Goal: Task Accomplishment & Management: Use online tool/utility

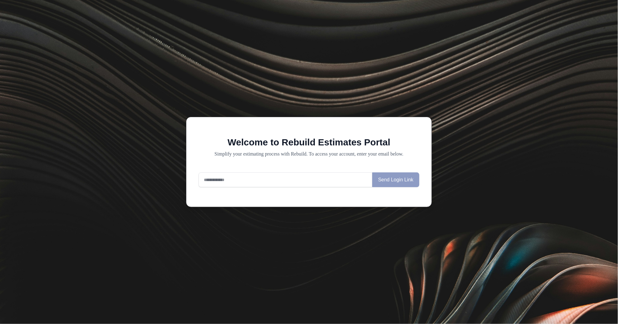
click at [267, 177] on input "email" at bounding box center [285, 179] width 174 height 15
type input "**********"
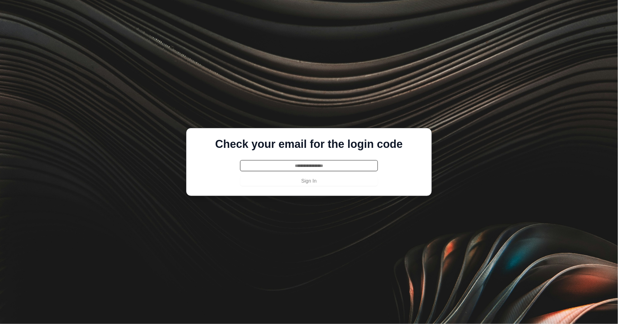
click at [309, 166] on input "text" at bounding box center [309, 165] width 138 height 11
paste input "******"
type input "******"
click at [308, 183] on button "Sign In" at bounding box center [309, 181] width 138 height 10
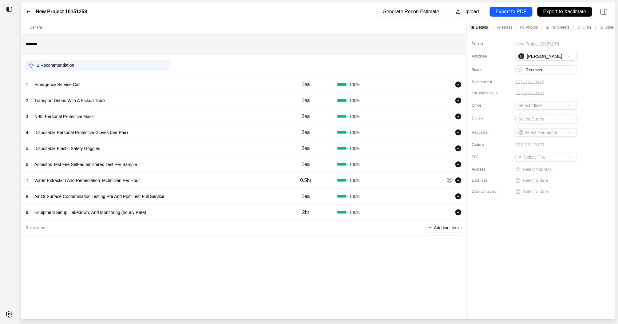
click at [141, 77] on div "1 . Emergency Service Call 1ea 100 %" at bounding box center [243, 84] width 445 height 16
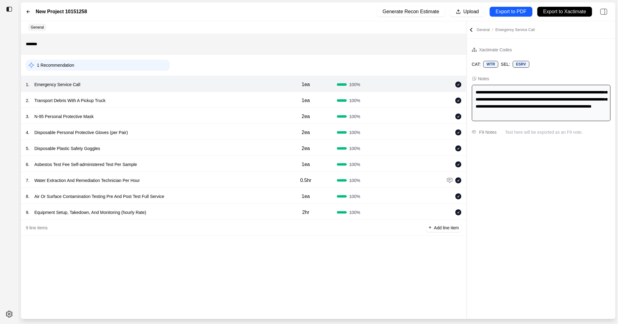
click at [159, 102] on div "2 . Transport Debris With A Pickup Truck" at bounding box center [150, 100] width 249 height 9
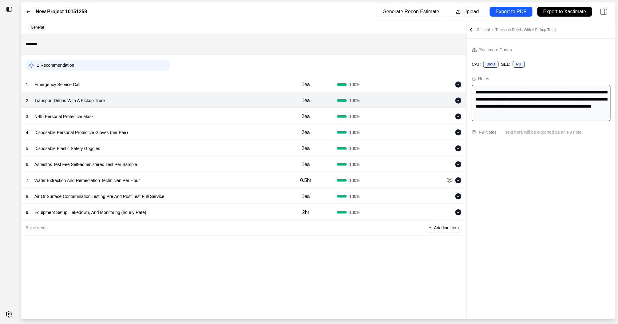
click at [159, 119] on div "3 . N-95 Personal Protective Mask" at bounding box center [150, 116] width 249 height 9
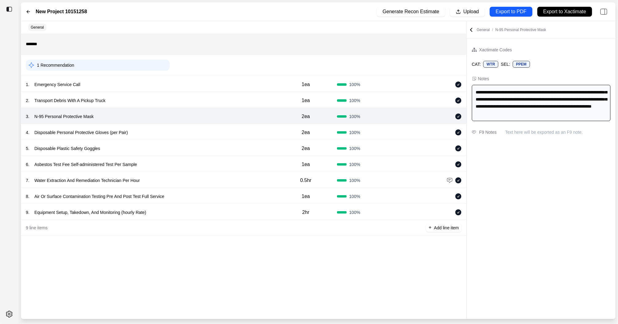
click at [163, 136] on div "4 . Disposable Personal Protective Gloves (per Pair)" at bounding box center [150, 132] width 249 height 9
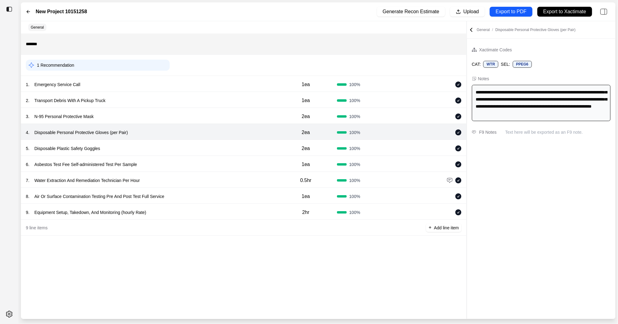
click at [169, 165] on div "6 . Asbestos Test Fee Self-administered Test Per Sample" at bounding box center [150, 164] width 249 height 9
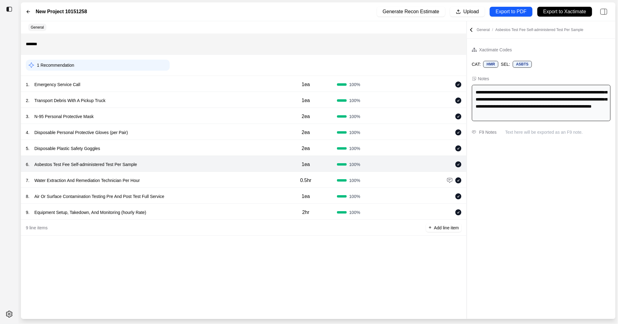
click at [173, 192] on div "8 . Air Or Surface Contamination Testing Pre And Post Test Full Service" at bounding box center [150, 196] width 249 height 9
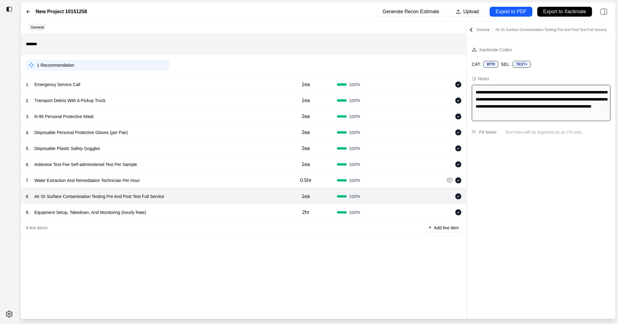
click at [179, 186] on div "7 . Water Extraction And Remediation Technician Per Hour 0.5hr 100 %" at bounding box center [243, 180] width 445 height 16
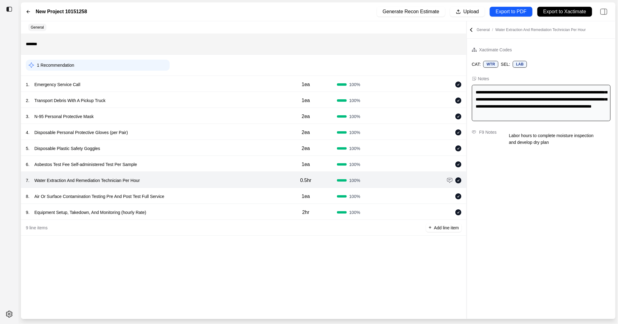
click at [209, 207] on div "9 . Equipment Setup, Takedown, And Monitoring (hourly Rate) 2hr 100 %" at bounding box center [243, 212] width 445 height 16
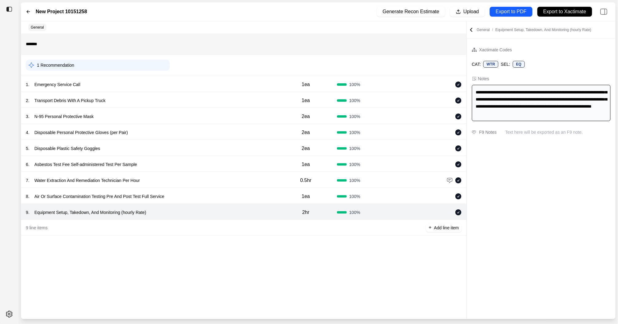
click at [209, 193] on div "8 . Air Or Surface Contamination Testing Pre And Post Test Full Service" at bounding box center [150, 196] width 249 height 9
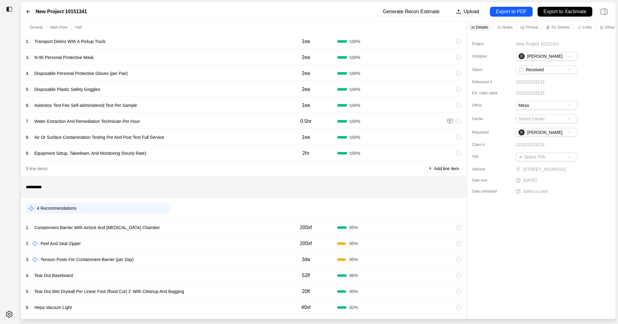
scroll to position [145, 0]
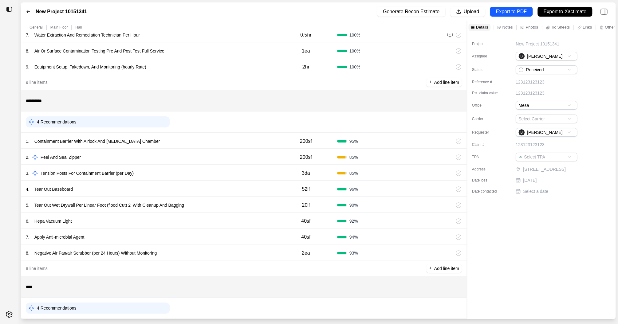
click at [231, 141] on div "1 . Containment Barrier With Airlock And [MEDICAL_DATA] Chamber" at bounding box center [150, 141] width 249 height 9
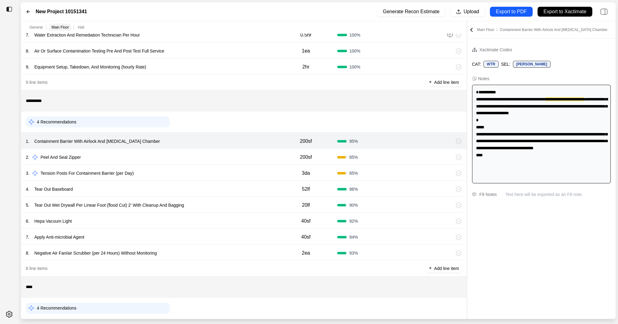
click at [228, 155] on div "2 . Peel And Seal Zipper" at bounding box center [150, 157] width 249 height 9
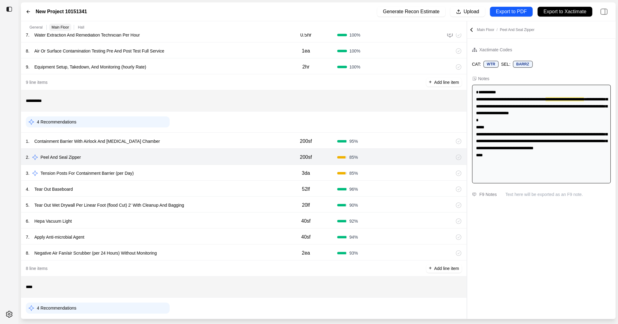
click at [222, 185] on div "4 . Tear Out Baseboard" at bounding box center [150, 189] width 249 height 9
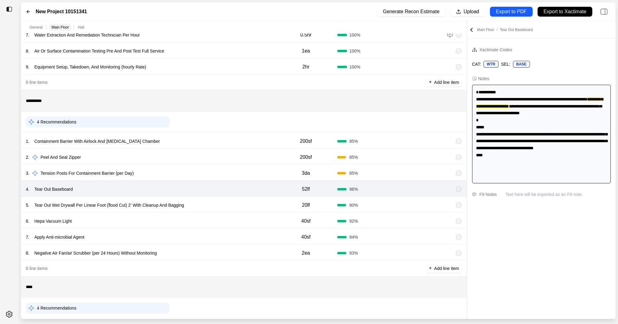
click at [231, 202] on div "5 . Tear Out Wet Drywall Per Linear Foot (flood Cut) 2' With Cleanup And Bagging" at bounding box center [150, 205] width 249 height 9
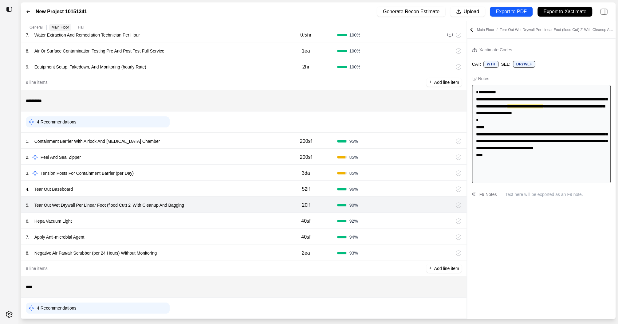
click at [222, 219] on div "6 . Hepa Vacuum Light" at bounding box center [150, 221] width 249 height 9
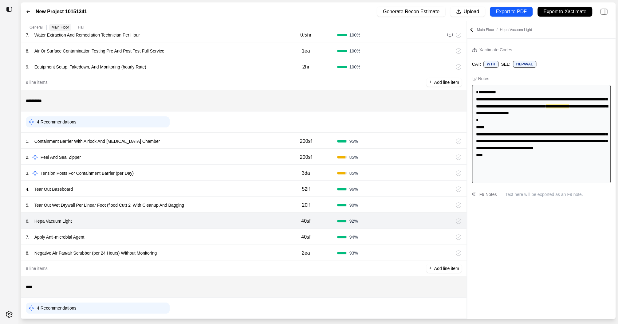
click at [221, 238] on div "7 . Apply Anti-microbial Agent" at bounding box center [150, 237] width 249 height 9
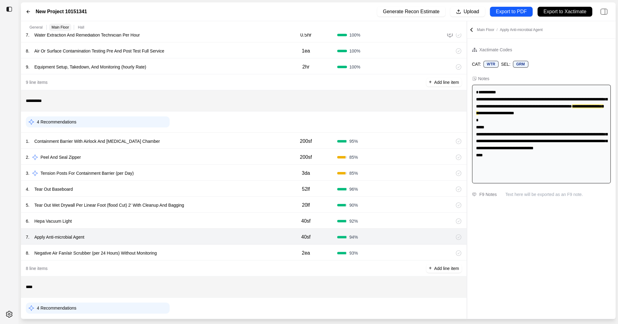
click at [218, 255] on div "8 . Negative Air Fan/air Scrubber (per 24 Hours) Without Monitoring" at bounding box center [150, 253] width 249 height 9
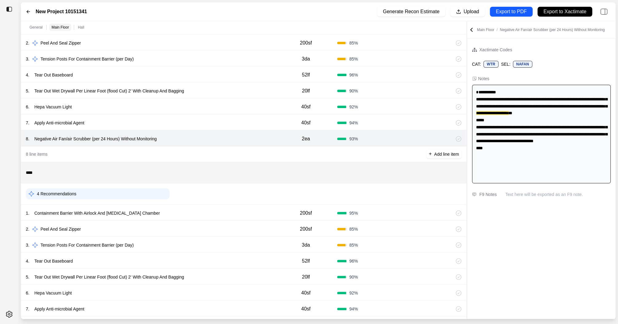
scroll to position [298, 0]
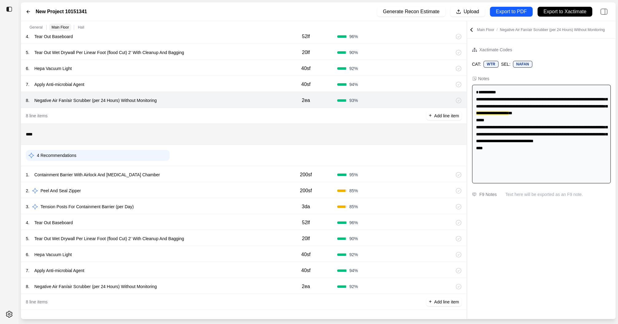
click at [233, 173] on div "1 . Containment Barrier With Airlock And [MEDICAL_DATA] Chamber" at bounding box center [150, 175] width 249 height 9
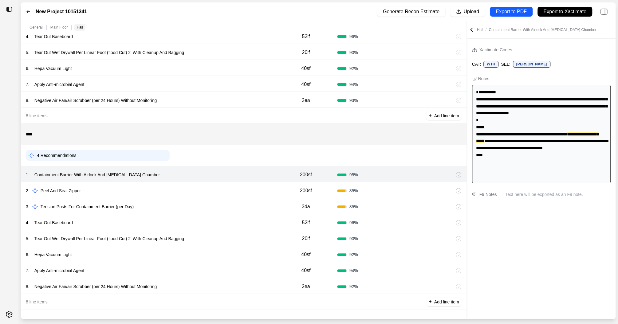
click at [230, 190] on div "2 . Peel And Seal Zipper" at bounding box center [150, 191] width 249 height 9
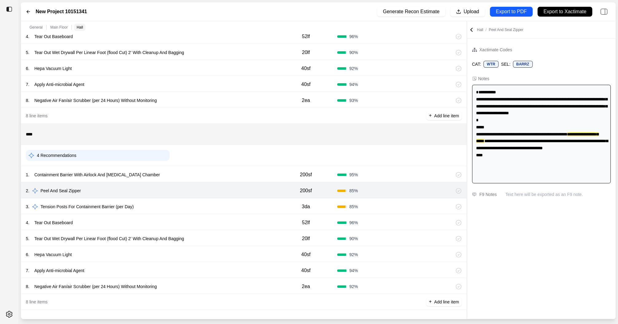
click at [227, 212] on div "3 . Tension Posts For Containment Barrier (per Day) 3da 85 %" at bounding box center [244, 206] width 446 height 16
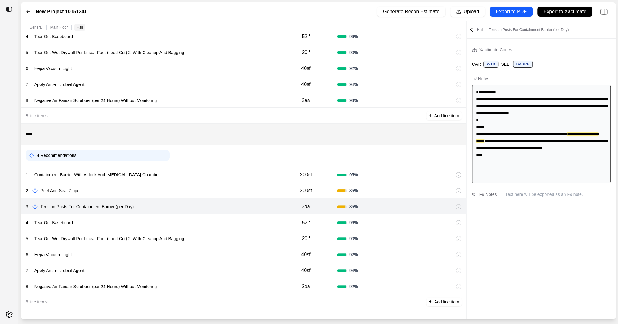
click at [233, 182] on div "2 . Peel And Seal Zipper 200sf 85 %" at bounding box center [244, 190] width 446 height 16
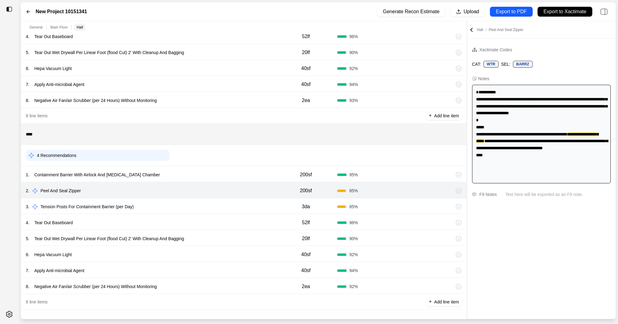
click at [212, 226] on div "4 . Tear Out Baseboard" at bounding box center [150, 222] width 249 height 9
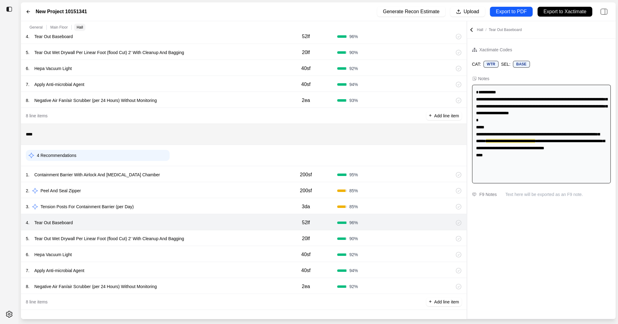
click at [225, 238] on div "5 . Tear Out Wet Drywall Per Linear Foot (flood Cut) 2' With Cleanup And Bagging" at bounding box center [150, 238] width 249 height 9
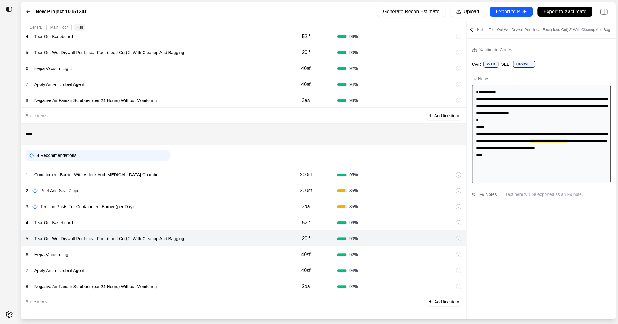
click at [223, 249] on div "6 . Hepa Vacuum Light 40sf 92 %" at bounding box center [244, 254] width 446 height 16
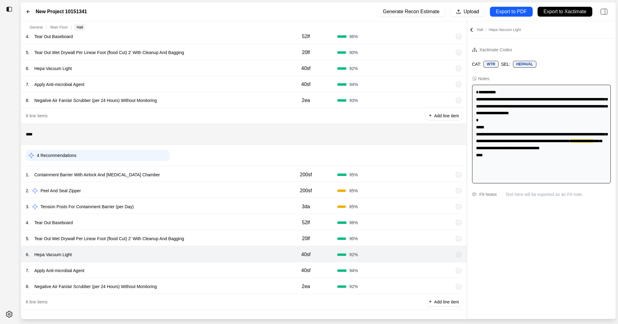
click at [219, 265] on div "7 . Apply Anti-microbial Agent 40sf 94 %" at bounding box center [244, 270] width 446 height 16
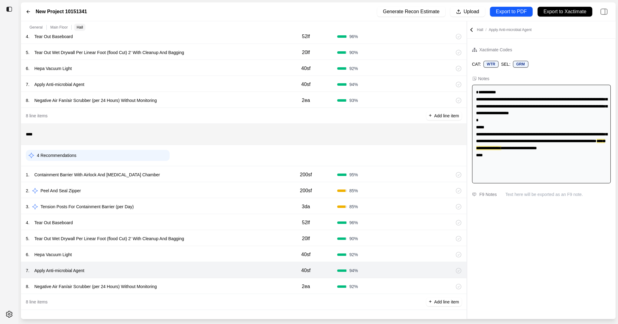
click at [217, 283] on div "8 . Negative Air Fan/air Scrubber (per 24 Hours) Without Monitoring" at bounding box center [150, 286] width 249 height 9
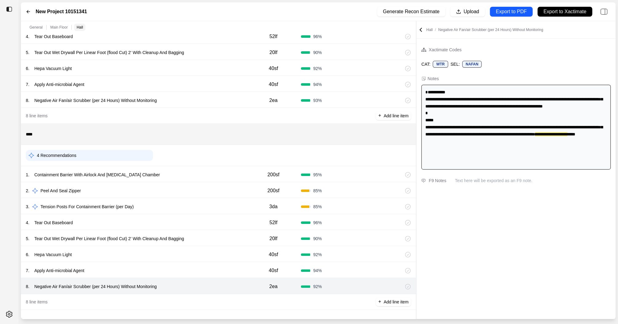
click at [416, 122] on div at bounding box center [416, 170] width 0 height 298
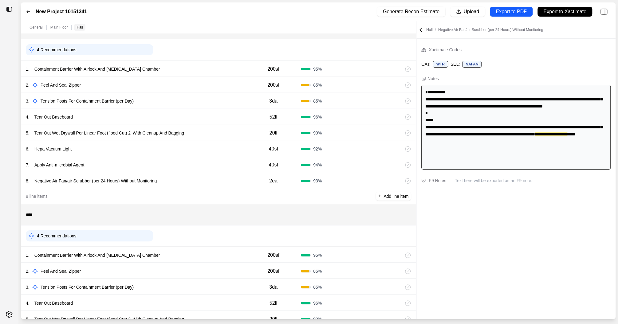
scroll to position [192, 0]
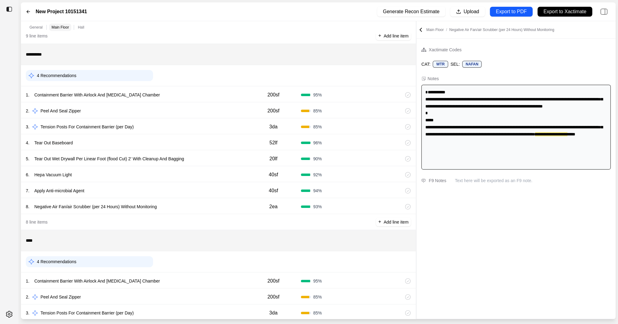
click at [185, 98] on div "1 . Containment Barrier With Airlock And [MEDICAL_DATA] Chamber" at bounding box center [136, 95] width 220 height 9
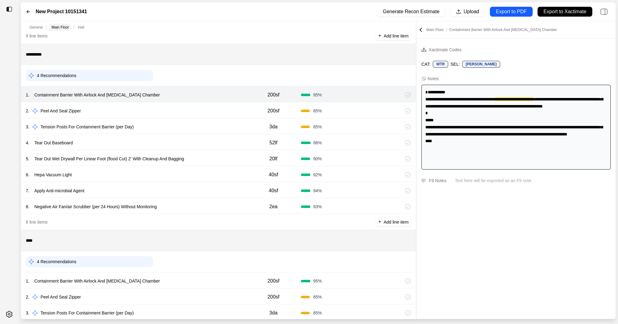
click at [169, 145] on div "4 . Tear Out Baseboard" at bounding box center [136, 143] width 220 height 9
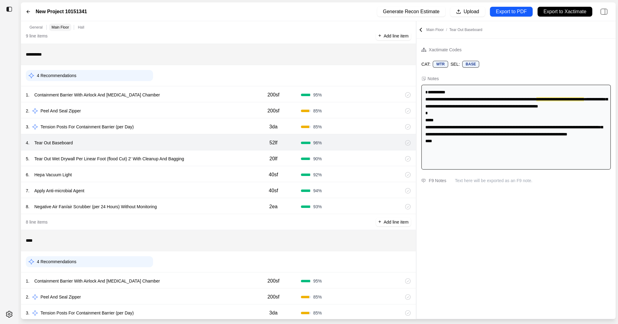
click at [201, 91] on div "1 . Containment Barrier With Airlock And [MEDICAL_DATA] Chamber" at bounding box center [136, 95] width 220 height 9
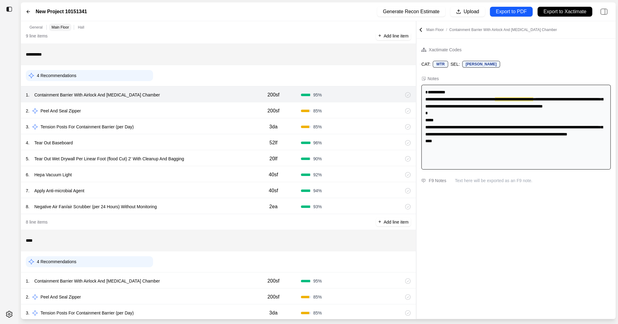
click at [194, 151] on div "5 . Tear Out Wet Drywall Per Linear Foot (flood Cut) 2' With Cleanup And Baggin…" at bounding box center [218, 158] width 395 height 16
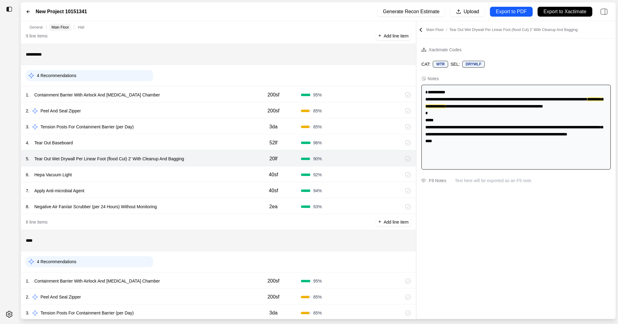
click at [215, 142] on div "4 . Tear Out Baseboard" at bounding box center [136, 143] width 220 height 9
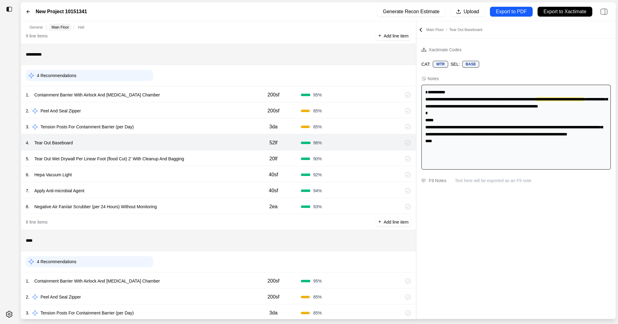
click at [207, 173] on div "6 . Hepa Vacuum Light" at bounding box center [136, 175] width 220 height 9
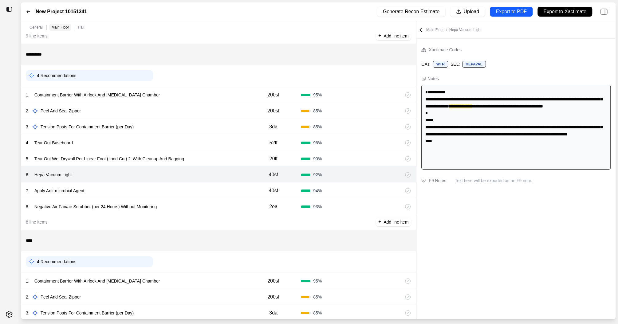
click at [207, 188] on div "7 . Apply Anti-microbial Agent" at bounding box center [136, 191] width 220 height 9
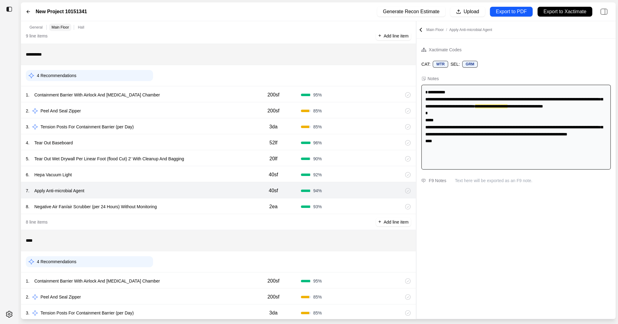
click at [207, 208] on div "8 . Negative Air Fan/air Scrubber (per 24 Hours) Without Monitoring" at bounding box center [136, 206] width 220 height 9
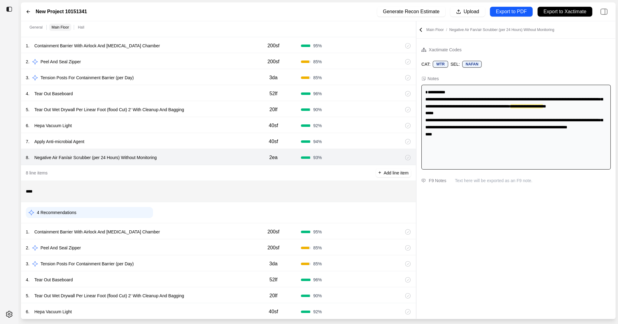
scroll to position [243, 0]
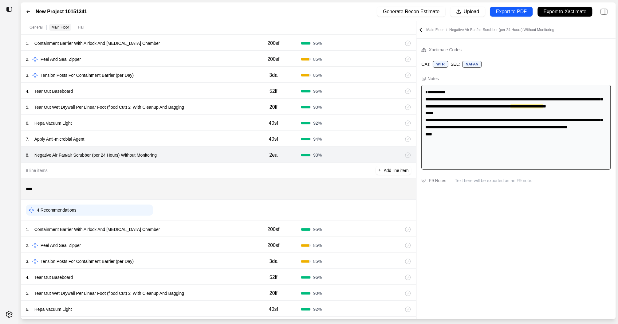
click at [198, 233] on div "1 . Containment Barrier With Airlock And [MEDICAL_DATA] Chamber 200sf 95 %" at bounding box center [218, 229] width 395 height 16
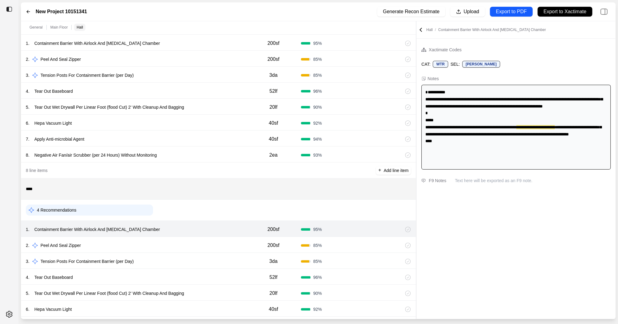
click at [194, 277] on div "4 . Tear Out Baseboard" at bounding box center [136, 277] width 220 height 9
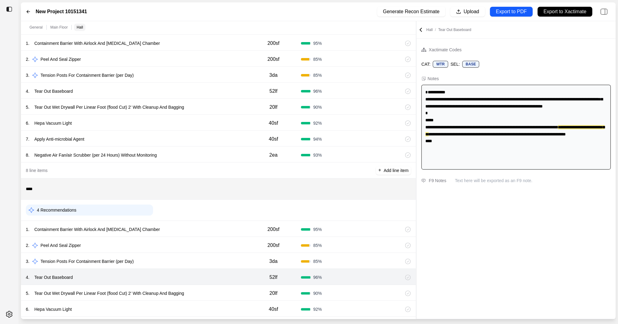
click at [214, 293] on div "5 . Tear Out Wet Drywall Per Linear Foot (flood Cut) 2' With Cleanup And Bagging" at bounding box center [136, 293] width 220 height 9
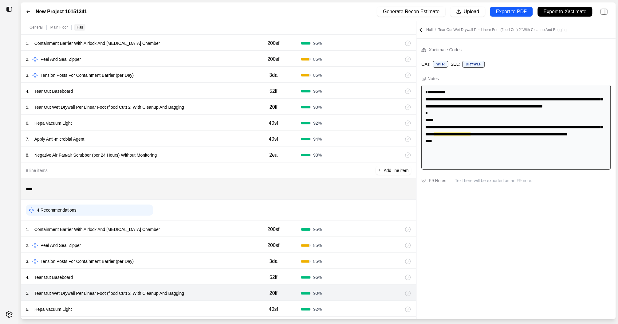
click at [196, 301] on div "6 . Hepa Vacuum Light 40sf 92 %" at bounding box center [218, 309] width 395 height 16
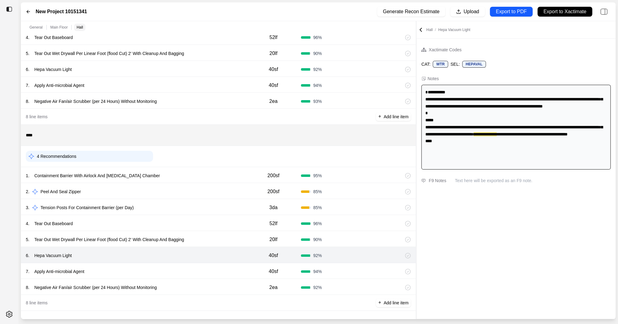
scroll to position [298, 0]
click at [194, 273] on div "7 . Apply Anti-microbial Agent" at bounding box center [136, 270] width 220 height 9
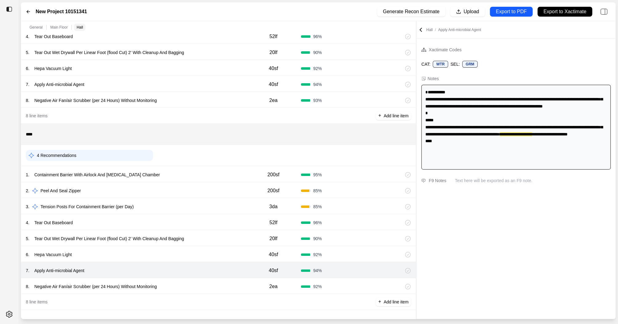
click at [194, 287] on div "8 . Negative Air Fan/air Scrubber (per 24 Hours) Without Monitoring" at bounding box center [136, 286] width 220 height 9
